Goal: Task Accomplishment & Management: Use online tool/utility

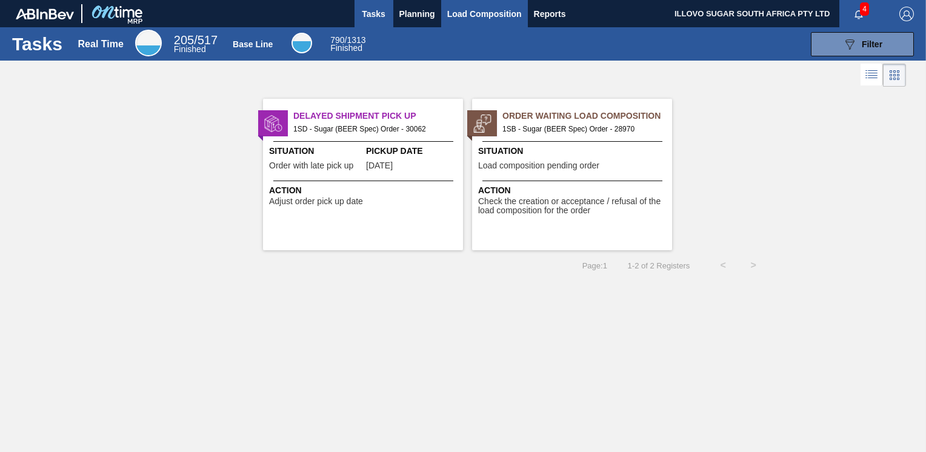
click at [457, 13] on span "Load Composition" at bounding box center [484, 14] width 75 height 15
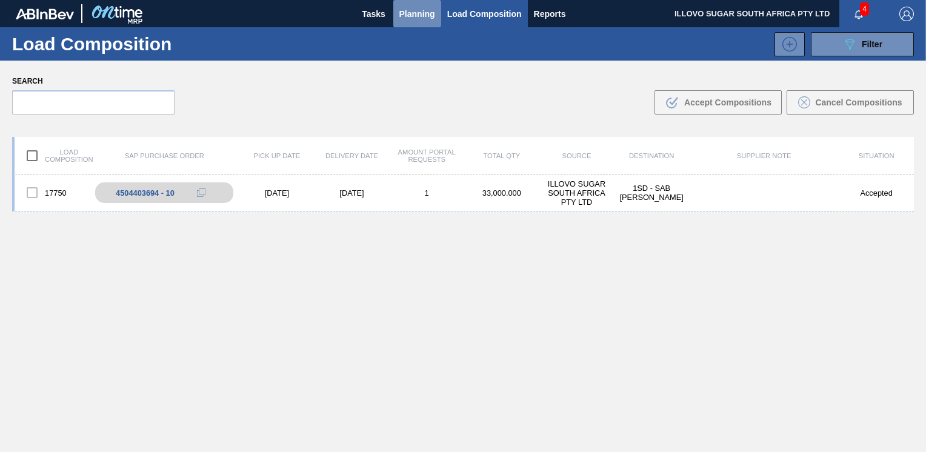
click at [420, 19] on span "Planning" at bounding box center [417, 14] width 36 height 15
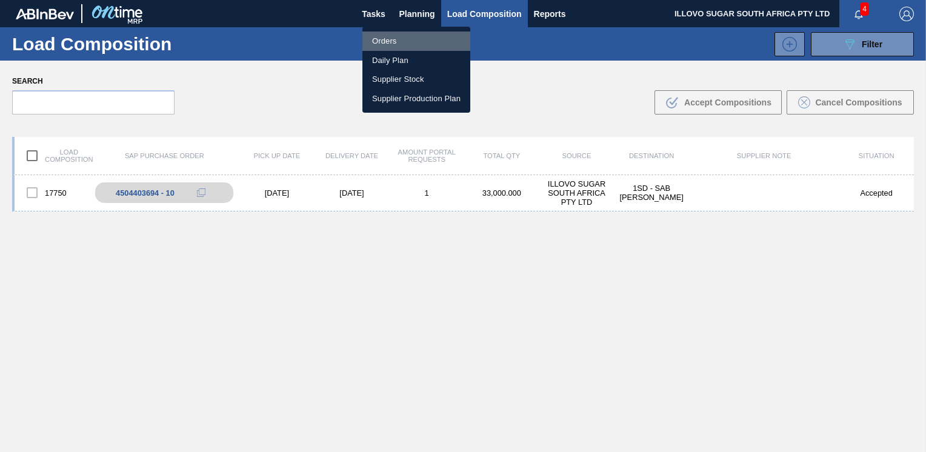
click at [389, 41] on li "Orders" at bounding box center [416, 41] width 108 height 19
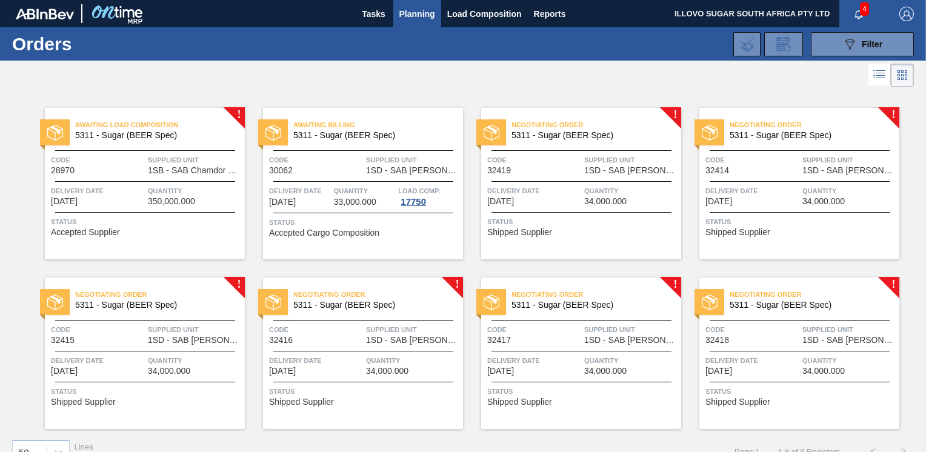
click at [759, 174] on div "Code 32414" at bounding box center [752, 164] width 94 height 21
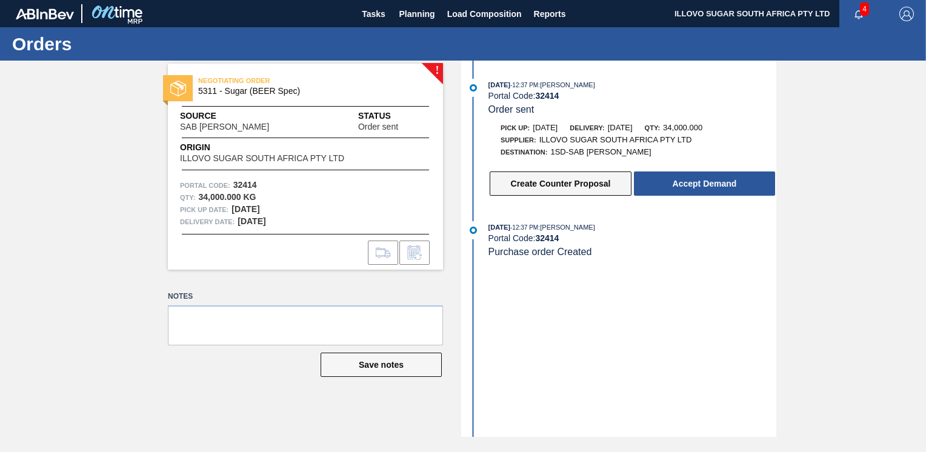
click at [548, 184] on button "Create Counter Proposal" at bounding box center [561, 183] width 142 height 24
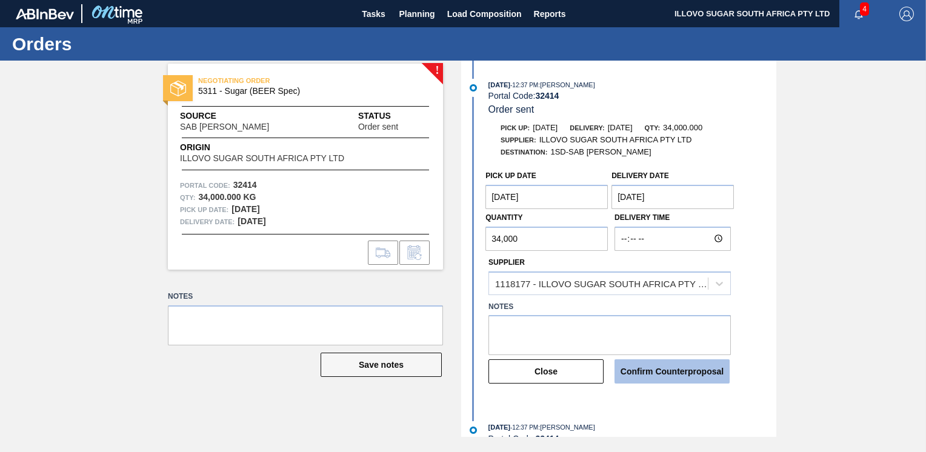
click at [659, 374] on button "Confirm Counterproposal" at bounding box center [671, 371] width 115 height 24
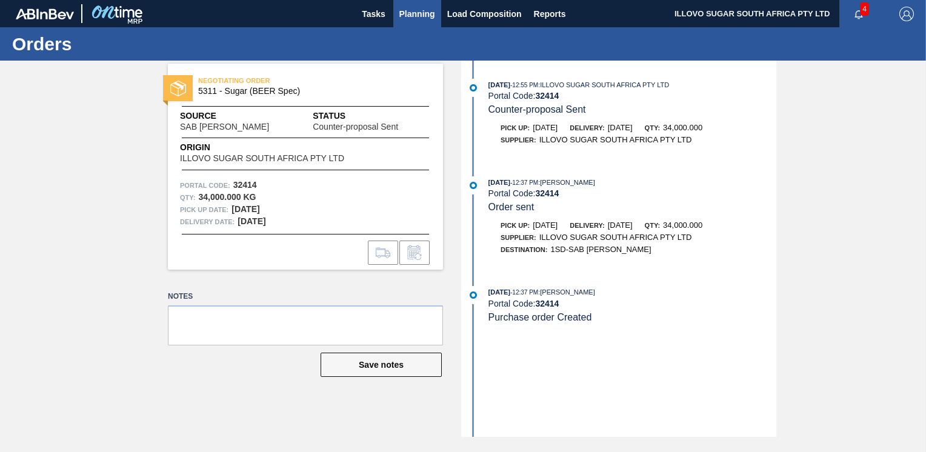
drag, startPoint x: 434, startPoint y: 16, endPoint x: 434, endPoint y: 27, distance: 10.3
click at [434, 16] on span "Planning" at bounding box center [417, 14] width 36 height 15
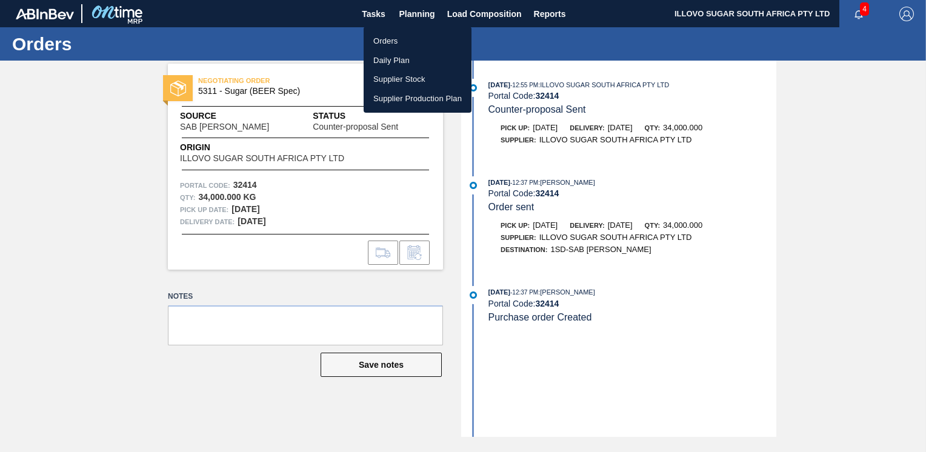
click at [408, 40] on li "Orders" at bounding box center [418, 41] width 108 height 19
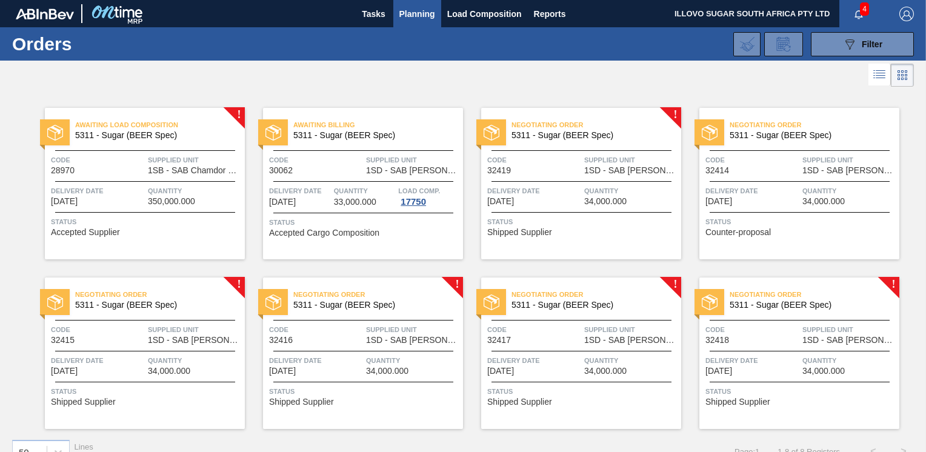
click at [113, 351] on div "Negotiating Order 5311 - Sugar (BEER Spec) Code 32415 Supplied Unit 1SD - SAB R…" at bounding box center [145, 352] width 200 height 151
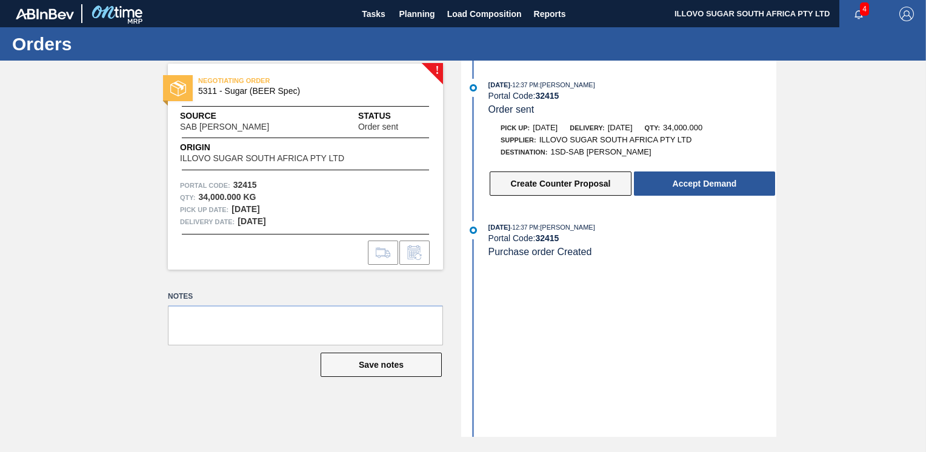
click at [555, 182] on button "Create Counter Proposal" at bounding box center [561, 183] width 142 height 24
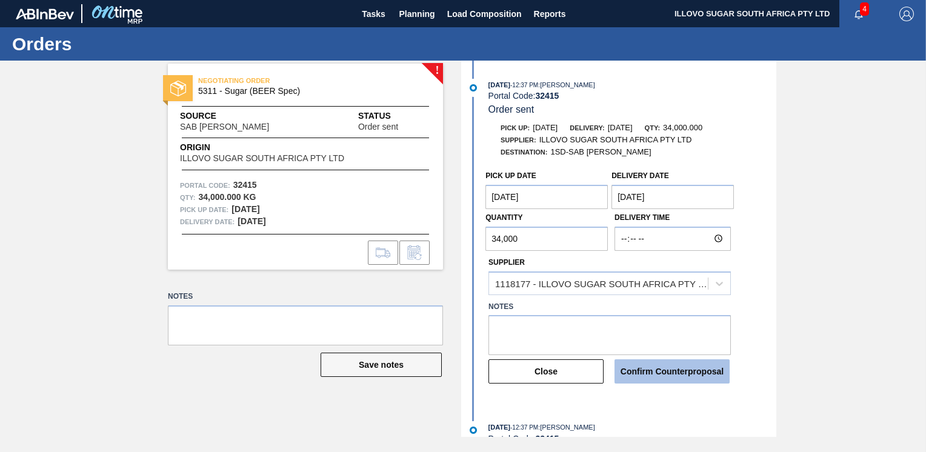
click at [683, 376] on button "Confirm Counterproposal" at bounding box center [671, 371] width 115 height 24
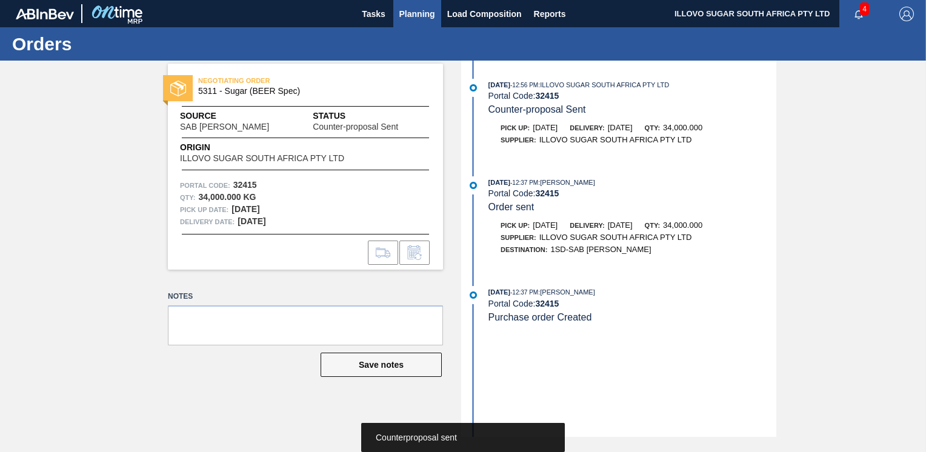
click at [422, 15] on span "Planning" at bounding box center [417, 14] width 36 height 15
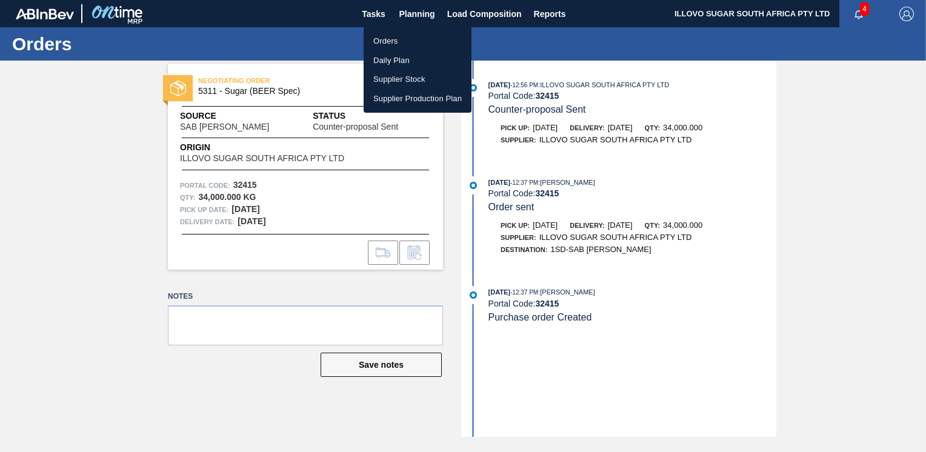
click at [388, 40] on li "Orders" at bounding box center [418, 41] width 108 height 19
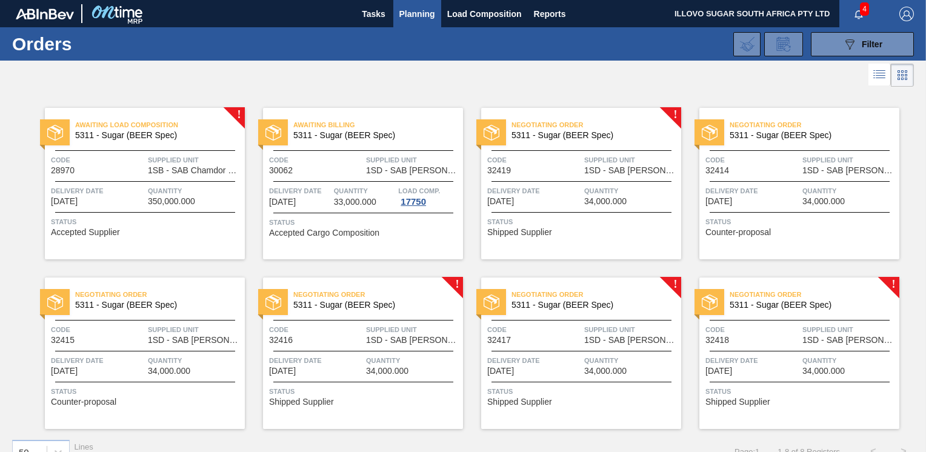
click at [330, 348] on div "Negotiating Order 5311 - Sugar (BEER Spec) Code 32416 Supplied Unit 1SD - SAB R…" at bounding box center [363, 352] width 200 height 151
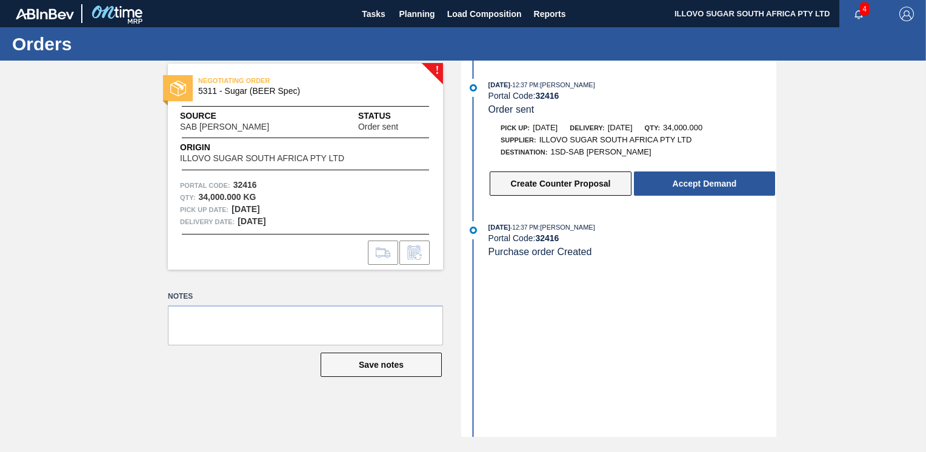
click at [574, 188] on button "Create Counter Proposal" at bounding box center [561, 183] width 142 height 24
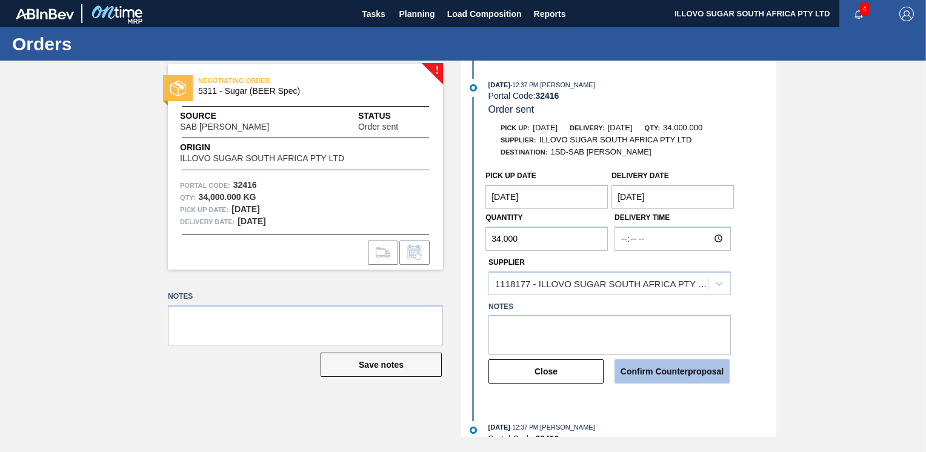
click at [654, 376] on button "Confirm Counterproposal" at bounding box center [671, 371] width 115 height 24
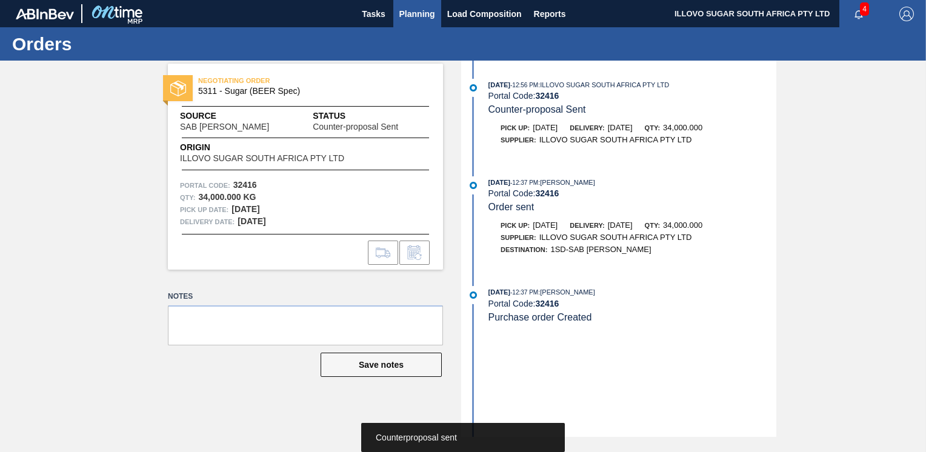
click at [422, 14] on span "Planning" at bounding box center [417, 14] width 36 height 15
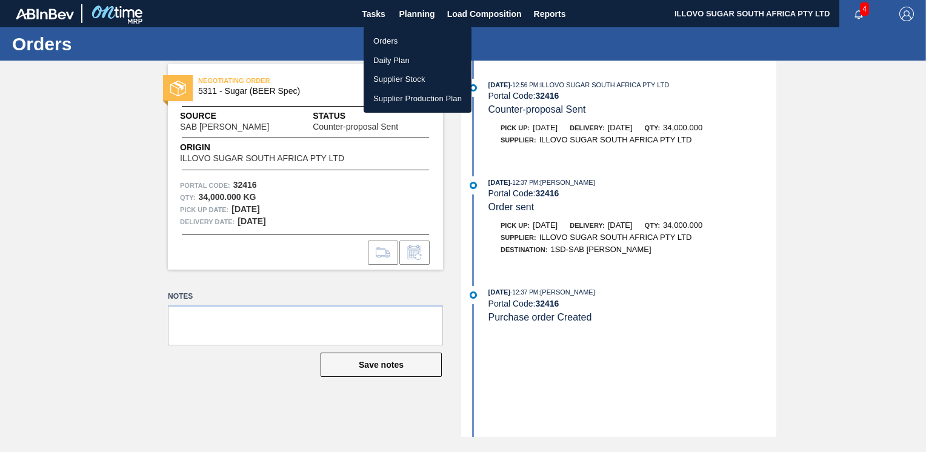
click at [397, 42] on li "Orders" at bounding box center [418, 41] width 108 height 19
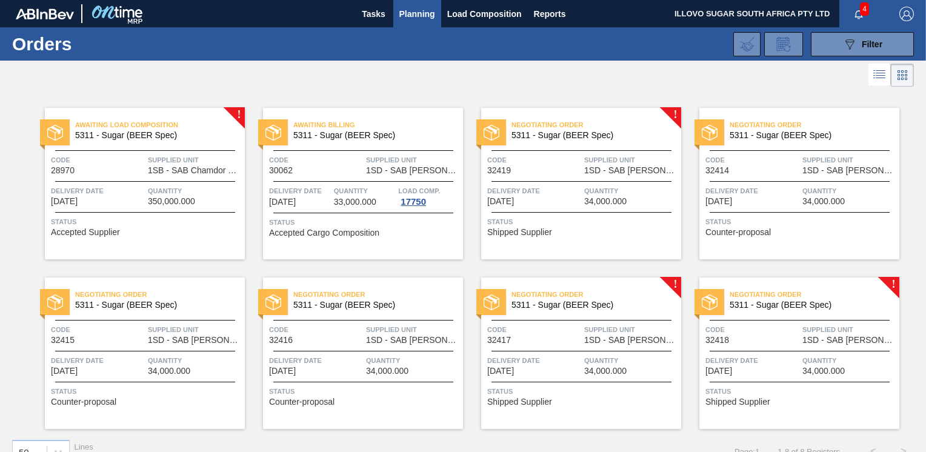
click at [528, 331] on span "Code" at bounding box center [534, 330] width 94 height 12
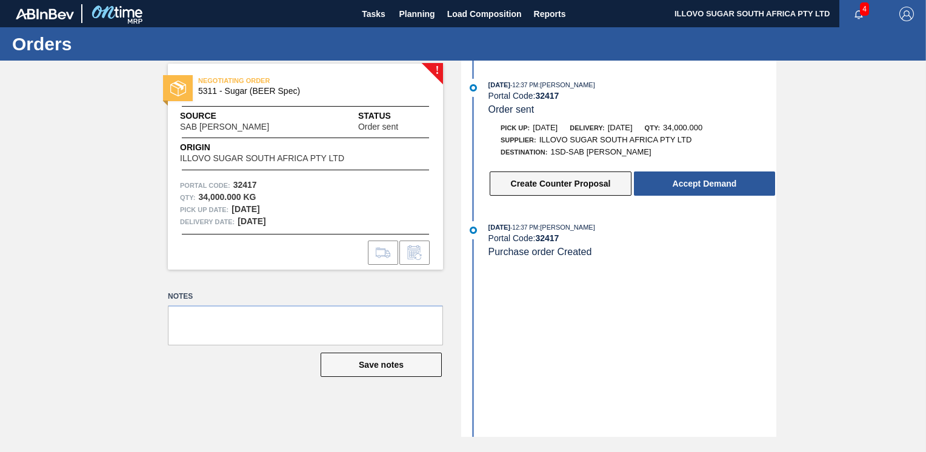
click at [533, 186] on button "Create Counter Proposal" at bounding box center [561, 183] width 142 height 24
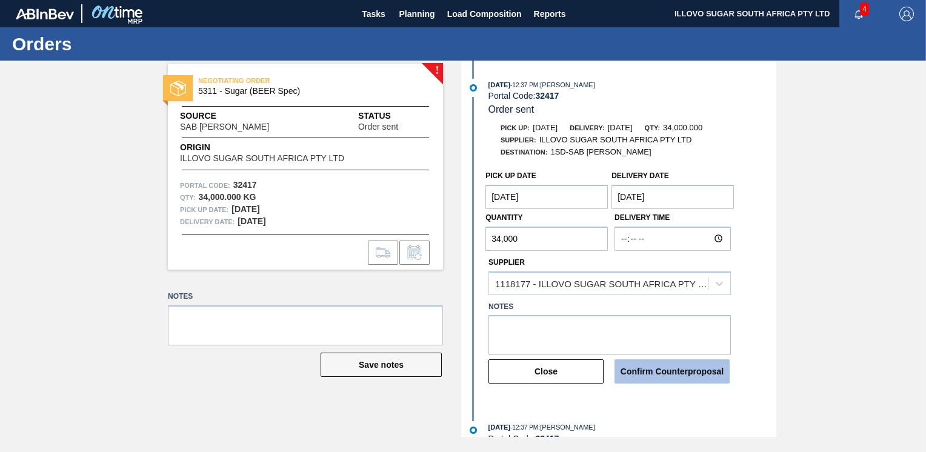
click at [660, 374] on button "Confirm Counterproposal" at bounding box center [671, 371] width 115 height 24
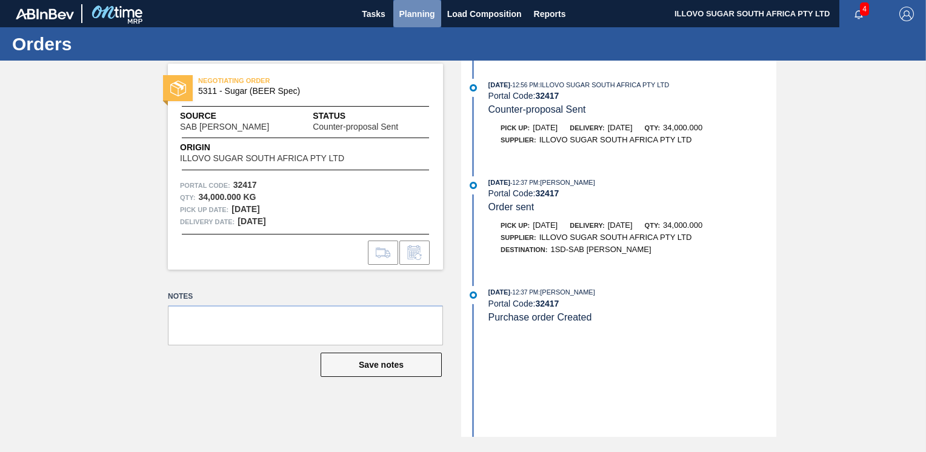
click at [430, 18] on span "Planning" at bounding box center [417, 14] width 36 height 15
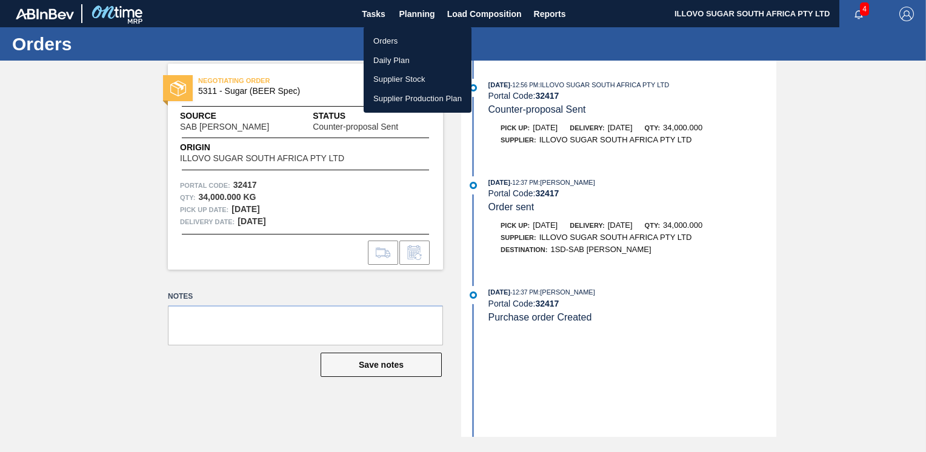
drag, startPoint x: 393, startPoint y: 41, endPoint x: 394, endPoint y: 47, distance: 6.8
click at [391, 42] on li "Orders" at bounding box center [418, 41] width 108 height 19
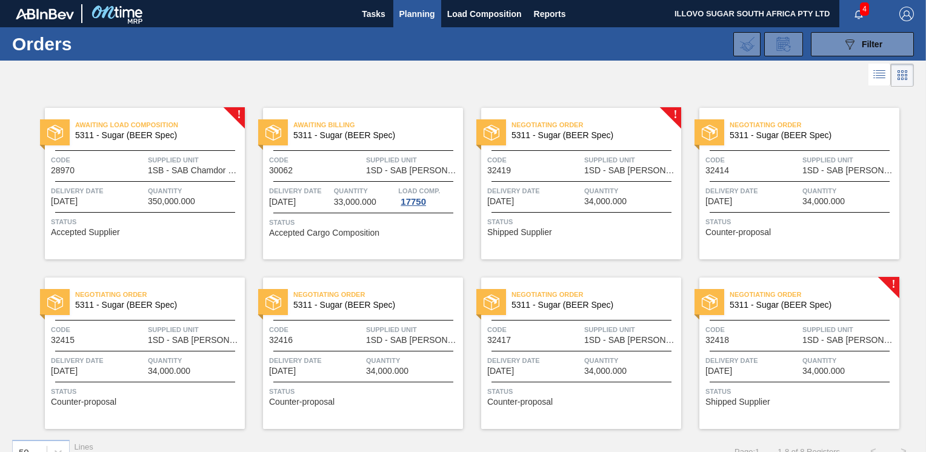
click at [729, 348] on div "Negotiating Order 5311 - Sugar (BEER Spec) Code 32418 Supplied Unit 1SD - SAB R…" at bounding box center [799, 352] width 200 height 151
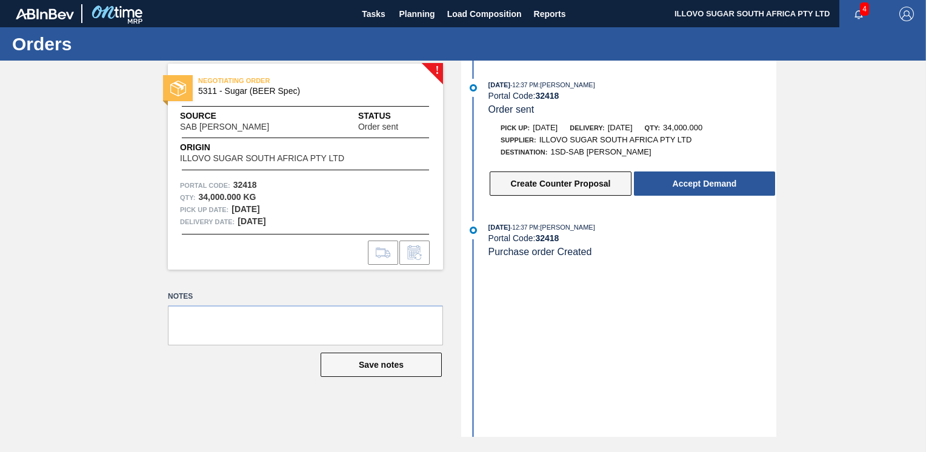
click at [574, 188] on button "Create Counter Proposal" at bounding box center [561, 183] width 142 height 24
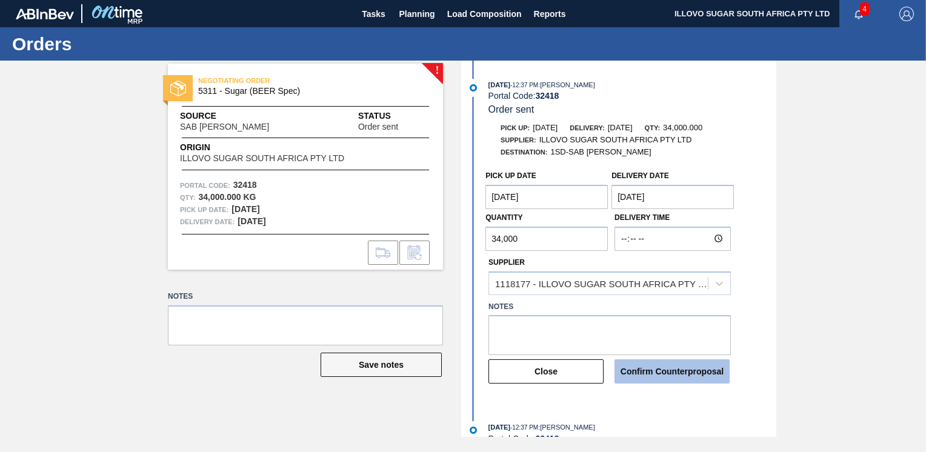
click at [651, 377] on button "Confirm Counterproposal" at bounding box center [671, 371] width 115 height 24
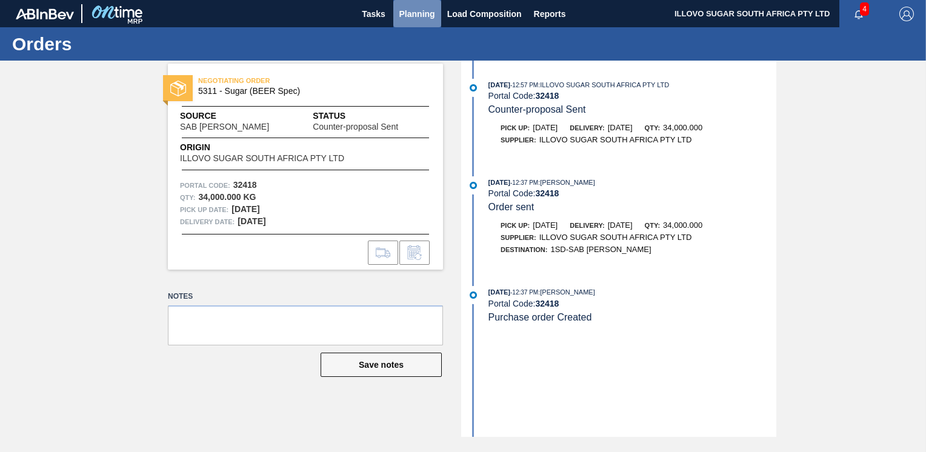
click at [422, 11] on span "Planning" at bounding box center [417, 14] width 36 height 15
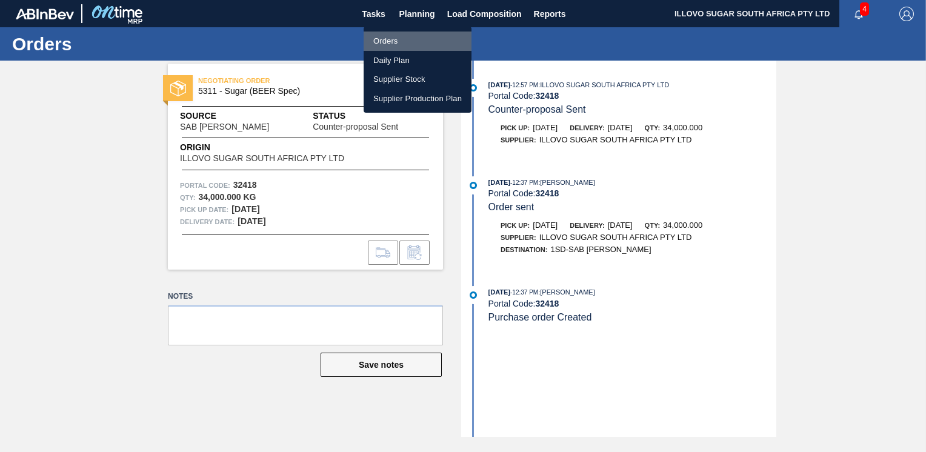
click at [399, 38] on li "Orders" at bounding box center [418, 41] width 108 height 19
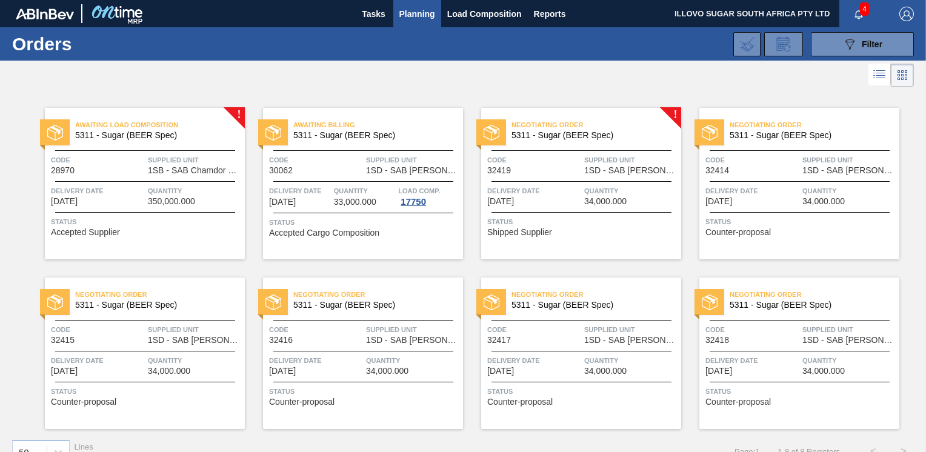
click at [557, 194] on span "Delivery Date" at bounding box center [534, 191] width 94 height 12
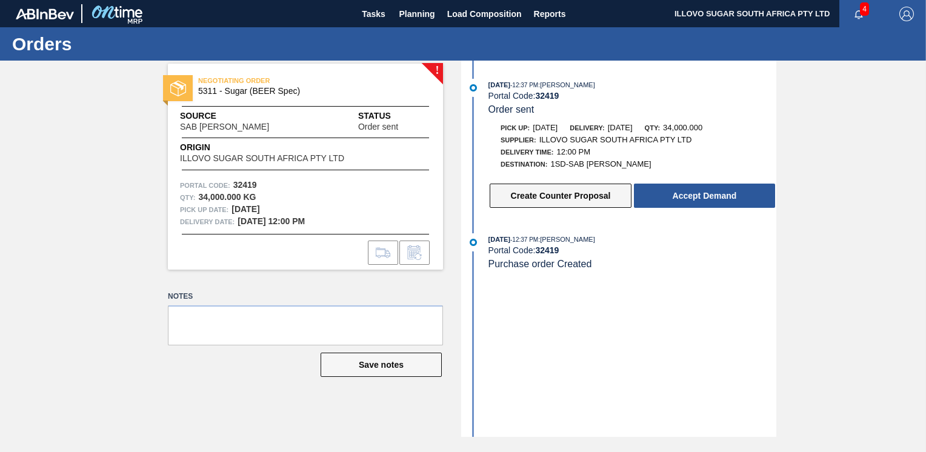
click at [573, 198] on button "Create Counter Proposal" at bounding box center [561, 196] width 142 height 24
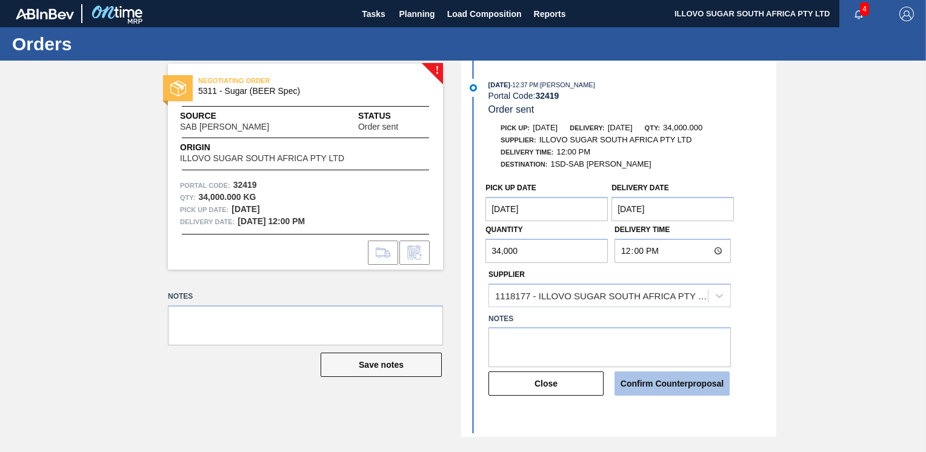
click at [659, 394] on button "Confirm Counterproposal" at bounding box center [671, 383] width 115 height 24
